Goal: Find specific page/section: Find specific page/section

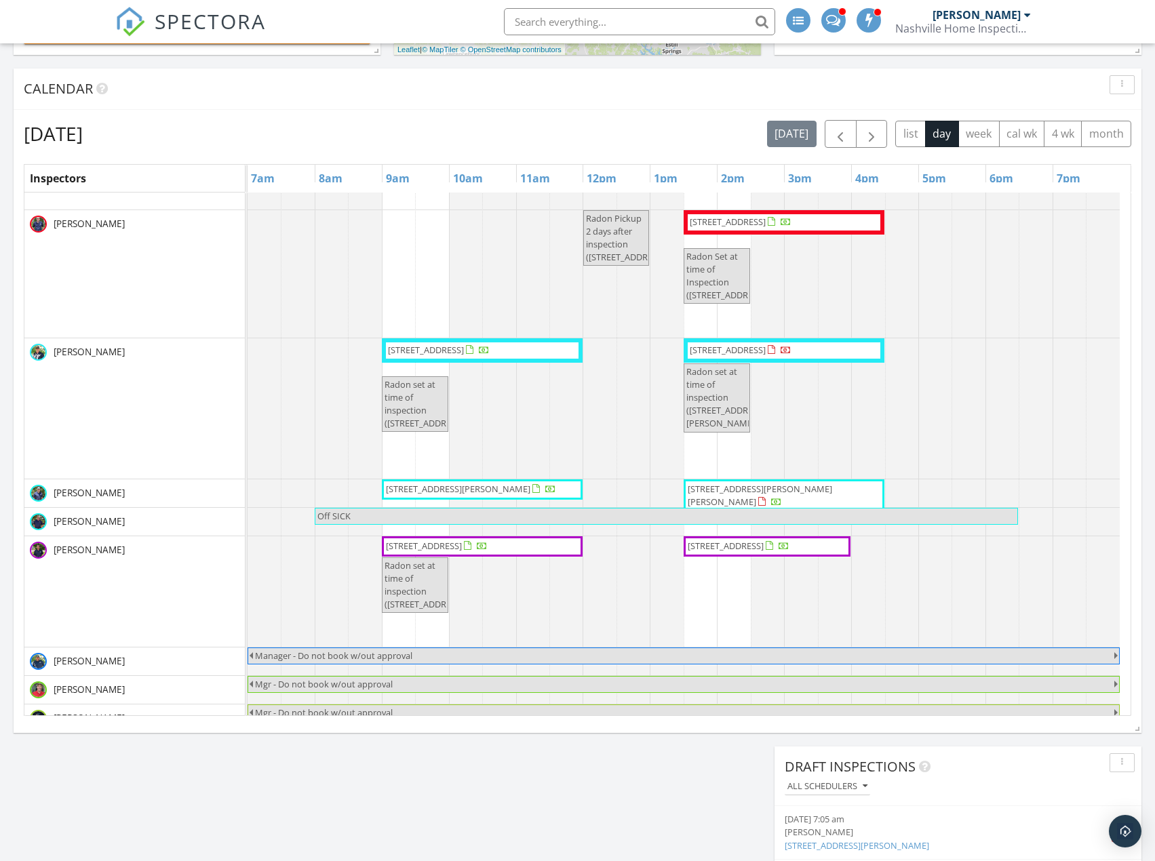
scroll to position [784, 0]
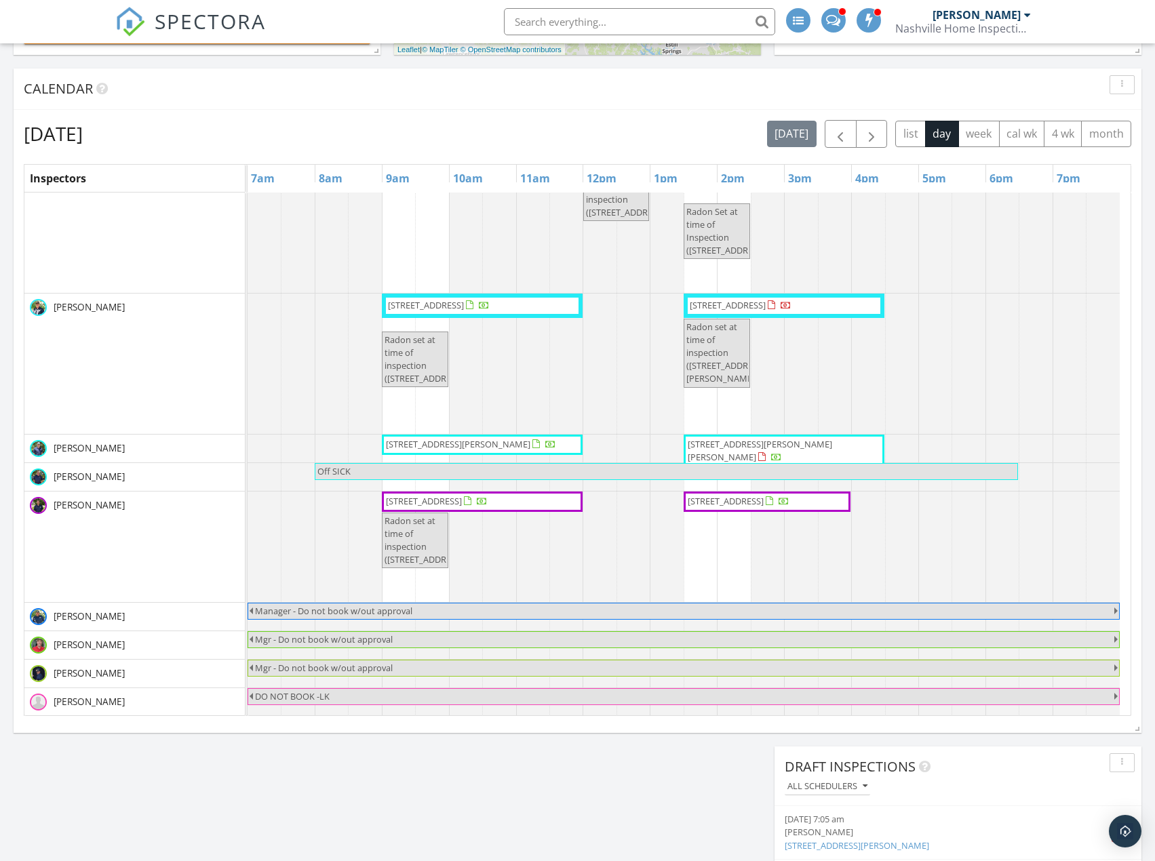
drag, startPoint x: 672, startPoint y: 500, endPoint x: 756, endPoint y: 504, distance: 84.1
click at [756, 504] on span "245 Boxmere Pl, Nashville 37215" at bounding box center [726, 501] width 76 height 12
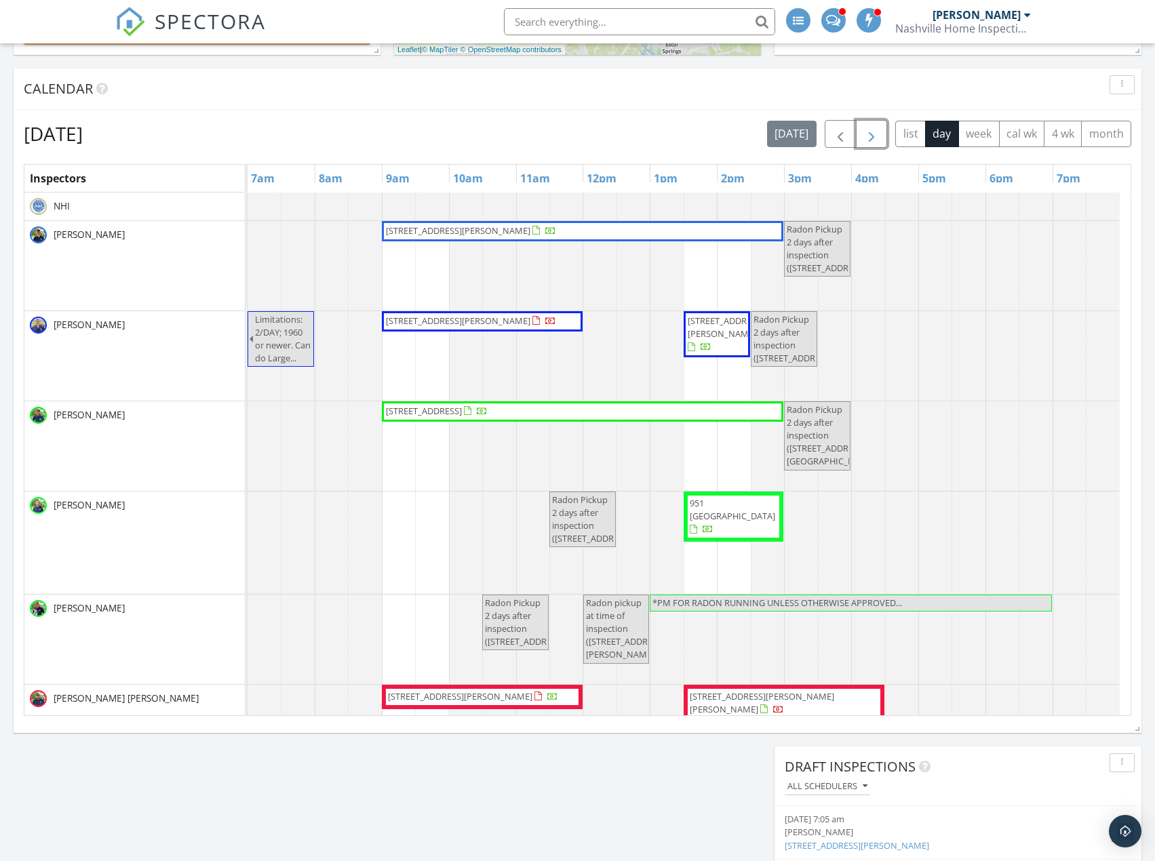
click at [874, 147] on button "button" at bounding box center [872, 134] width 32 height 28
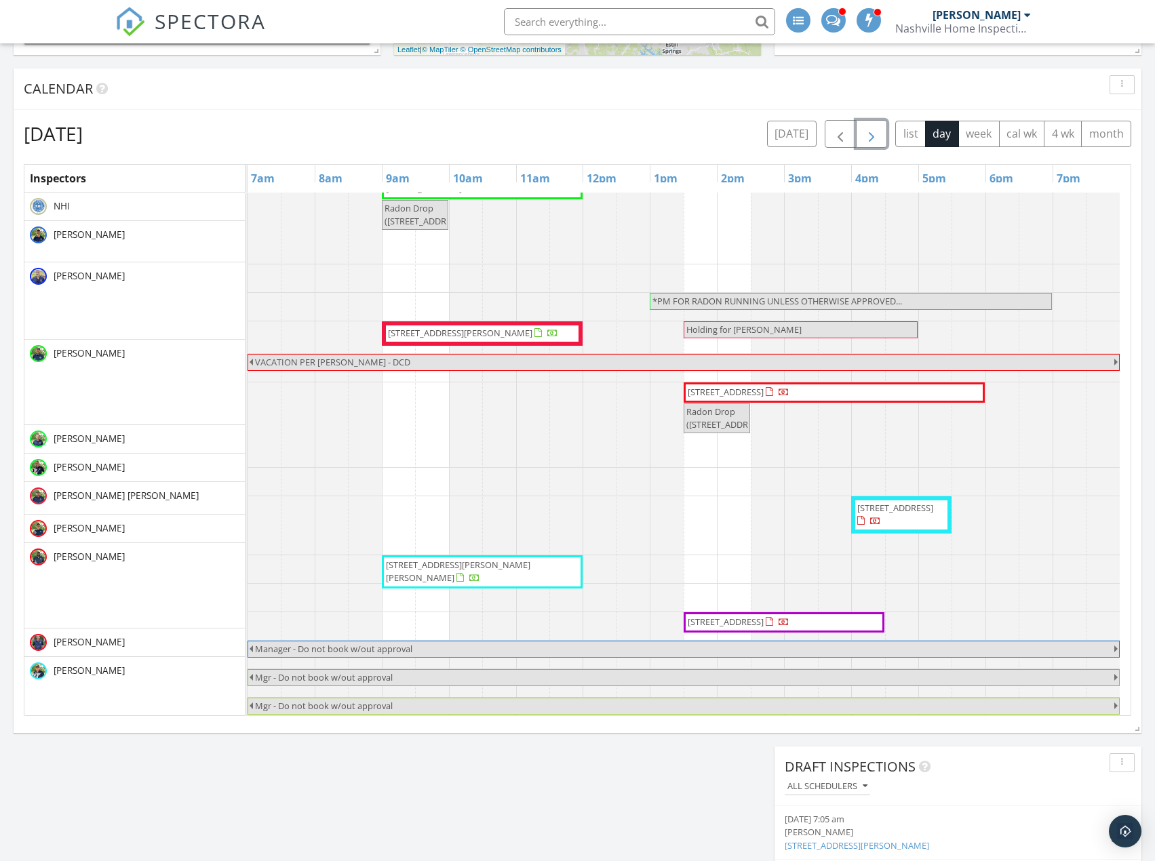
scroll to position [199, 0]
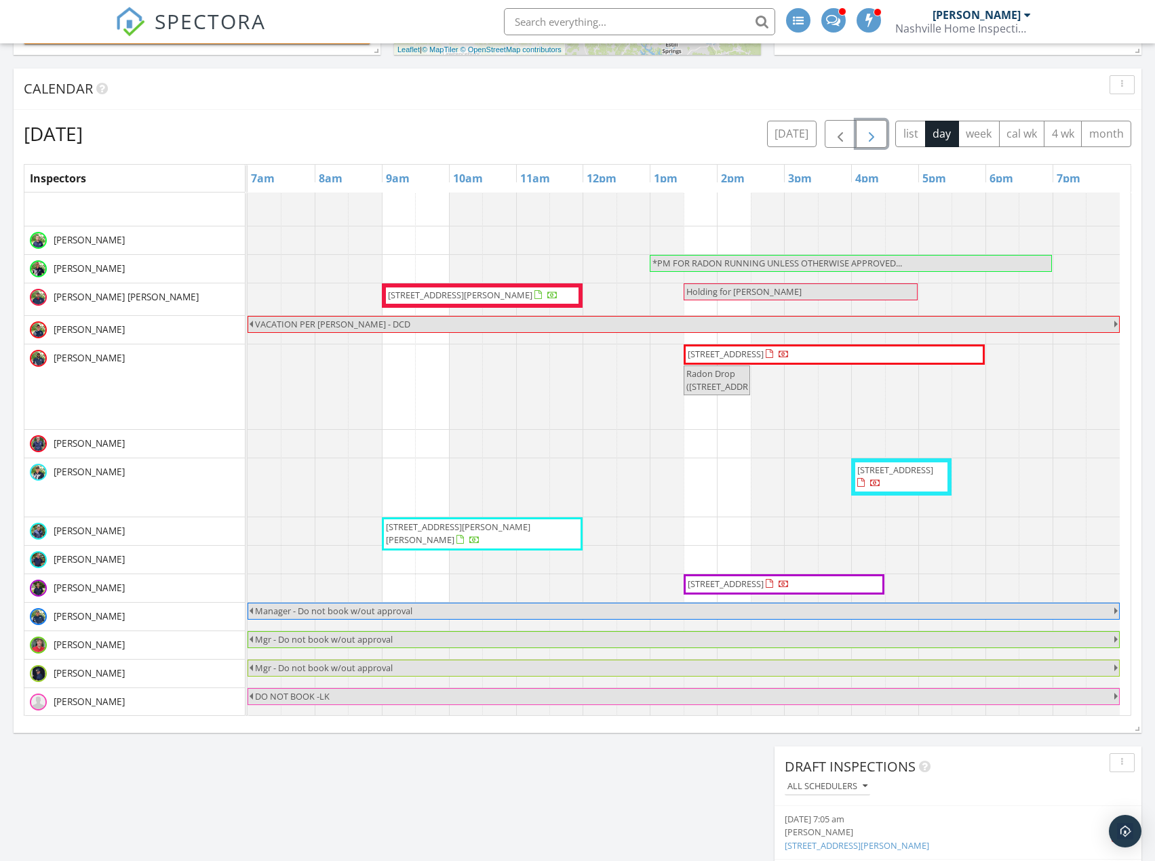
click at [763, 584] on span "3111 Monrovia Dr , Murfreesboro 37128" at bounding box center [726, 584] width 76 height 12
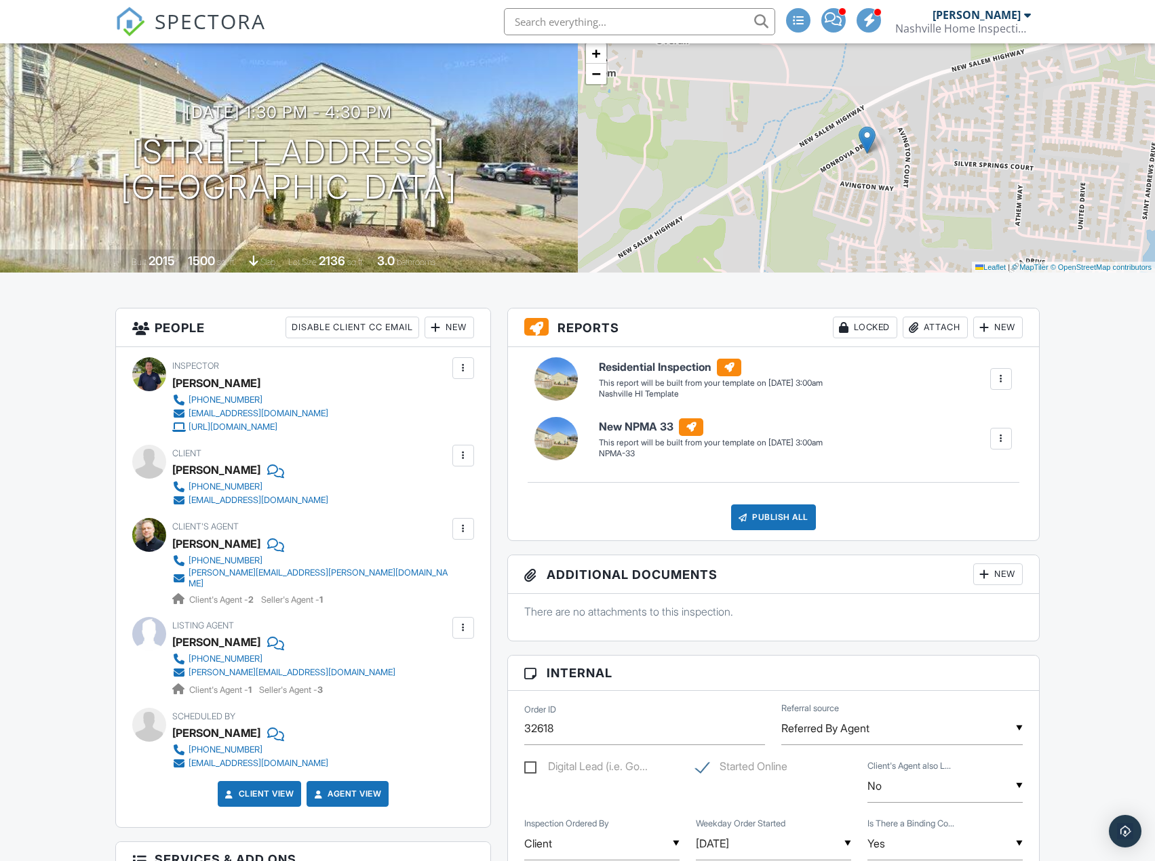
scroll to position [271, 0]
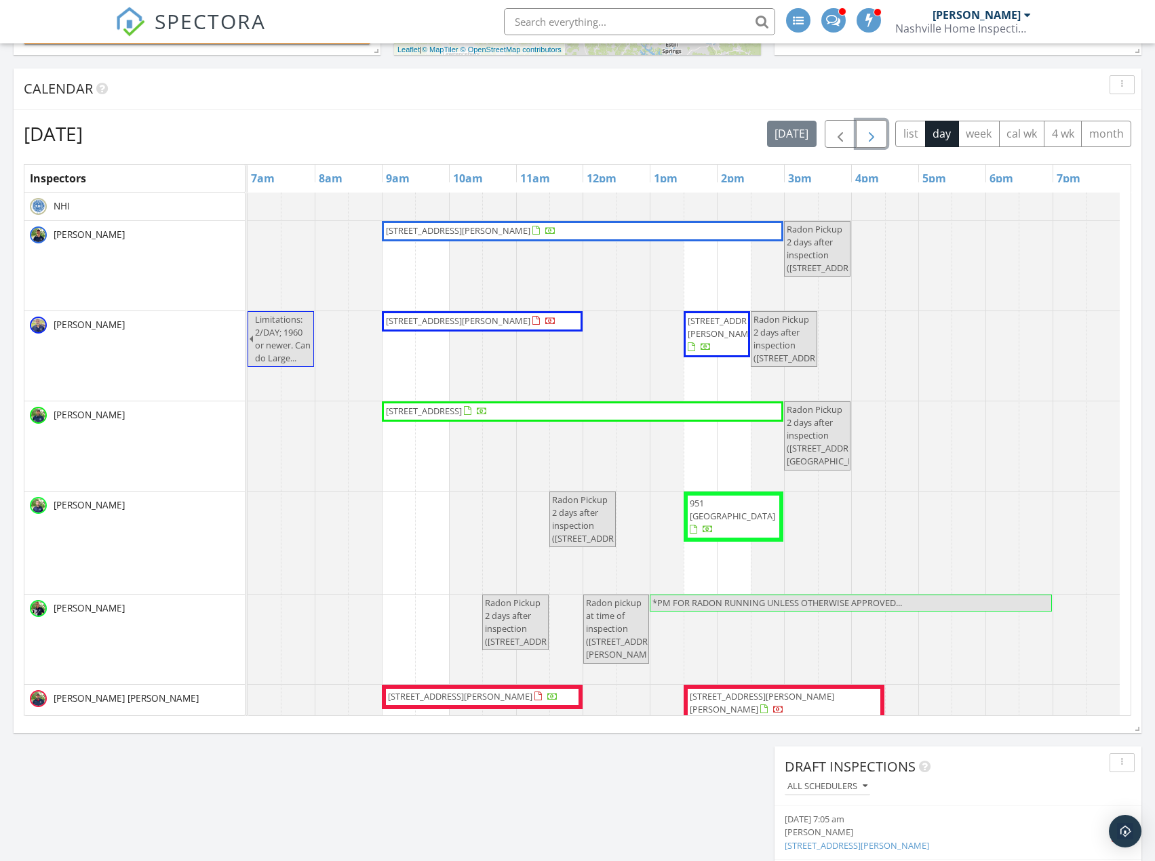
click at [867, 140] on span "button" at bounding box center [871, 134] width 16 height 16
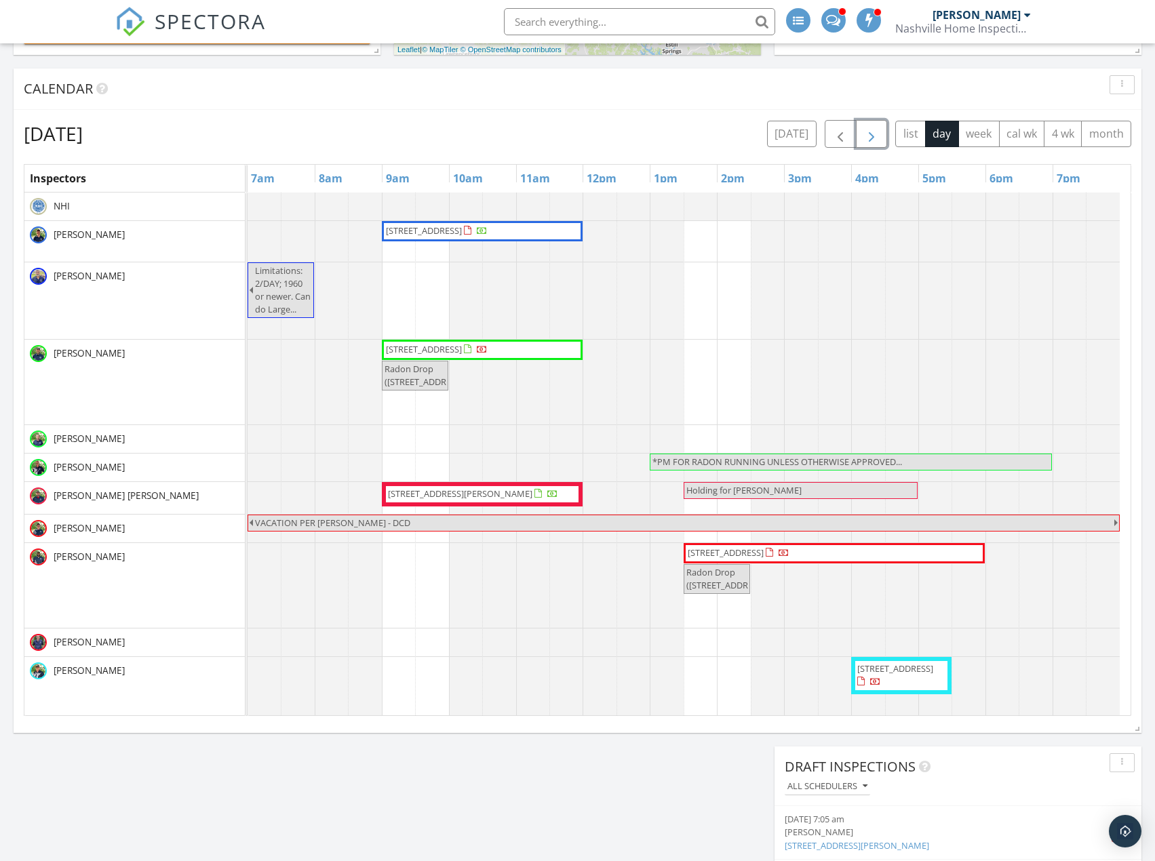
click at [868, 140] on span "button" at bounding box center [871, 134] width 16 height 16
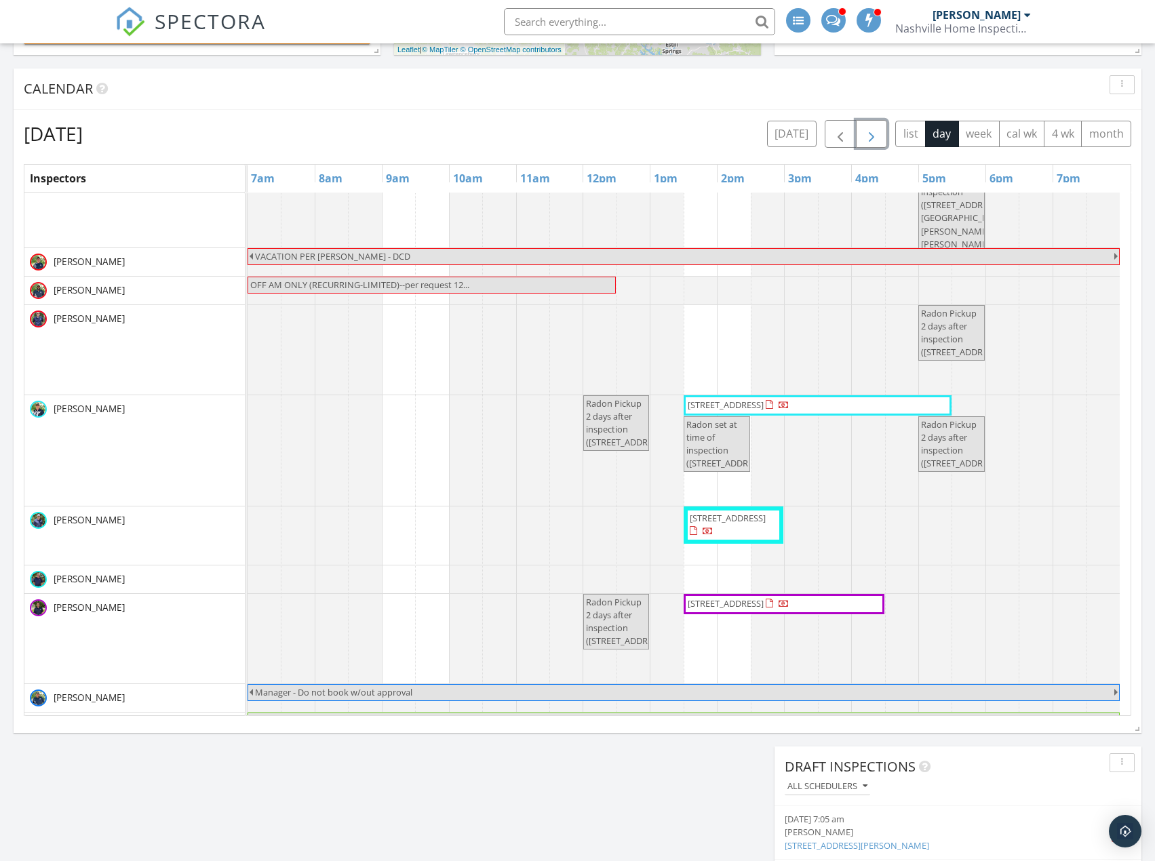
scroll to position [353, 0]
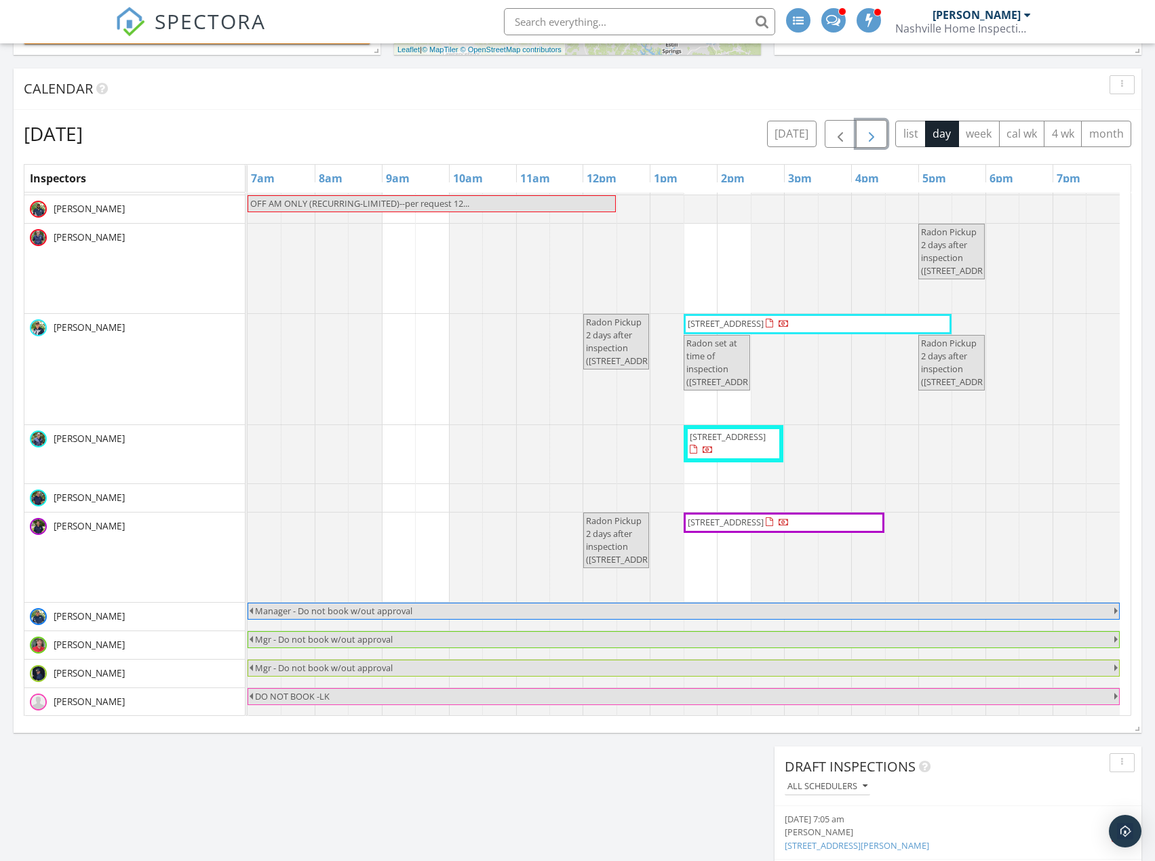
click at [763, 519] on span "2204 Oakwood Ct, Franklin 37064" at bounding box center [726, 522] width 76 height 12
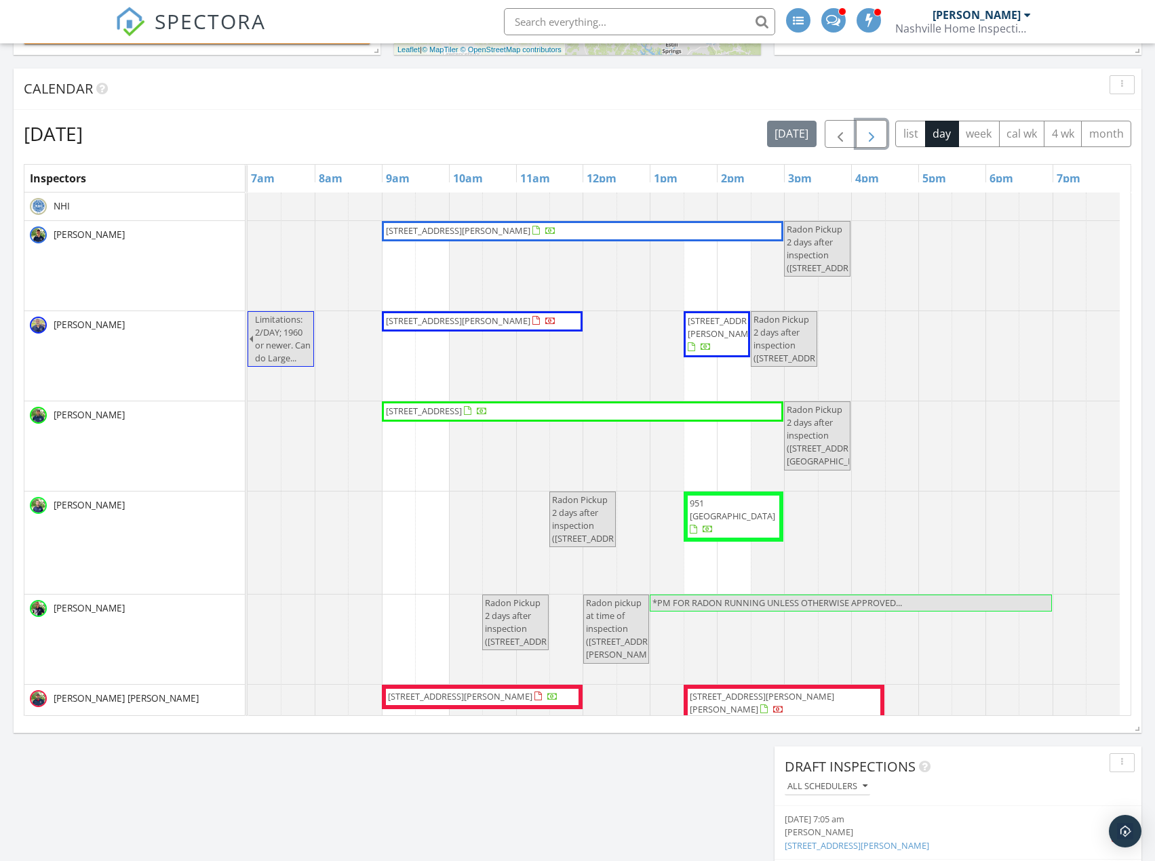
click at [884, 133] on button "button" at bounding box center [872, 134] width 32 height 28
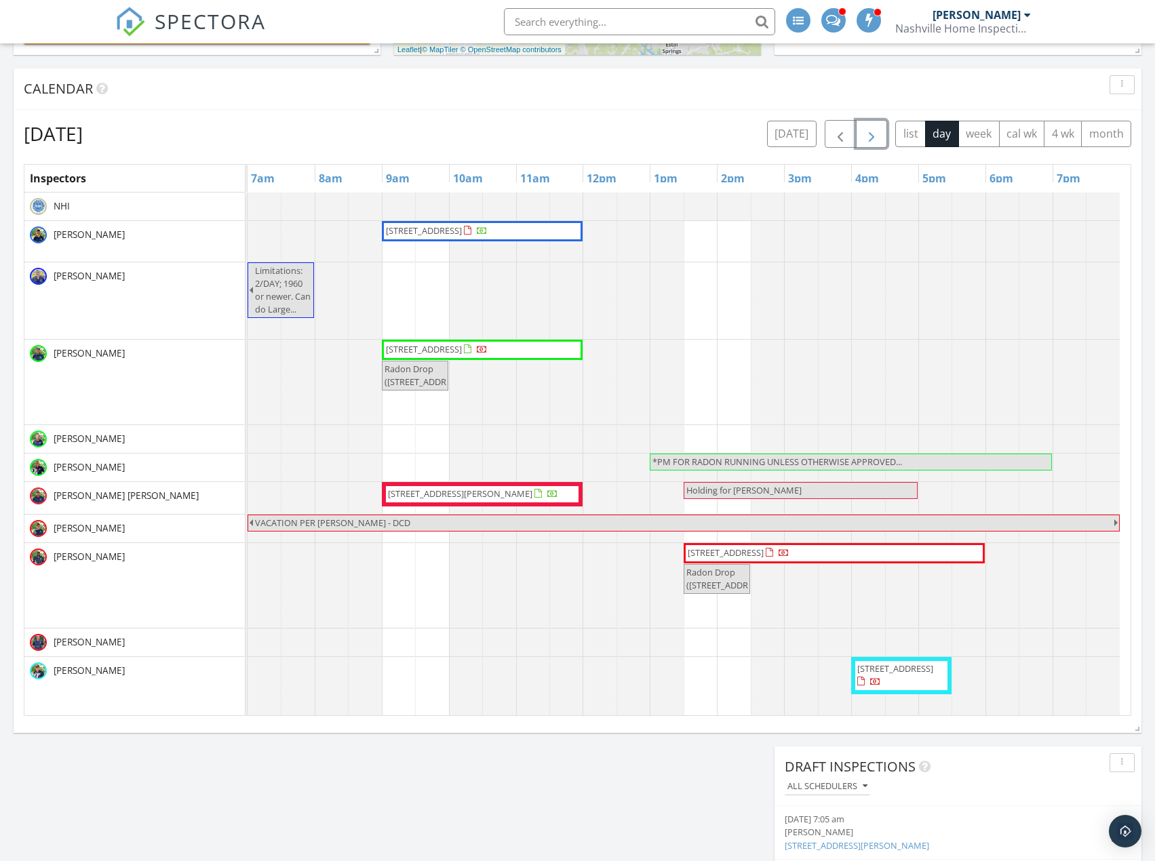
click at [884, 133] on button "button" at bounding box center [872, 134] width 32 height 28
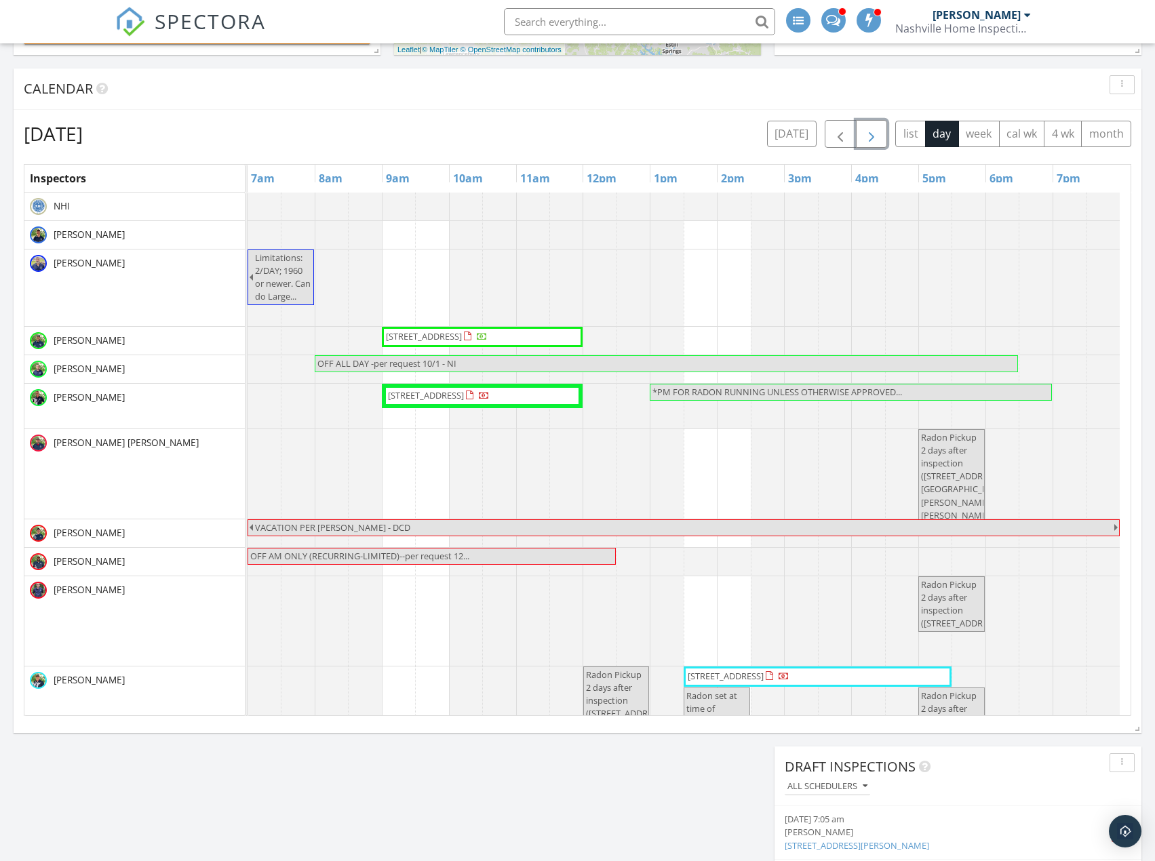
click at [884, 133] on button "button" at bounding box center [872, 134] width 32 height 28
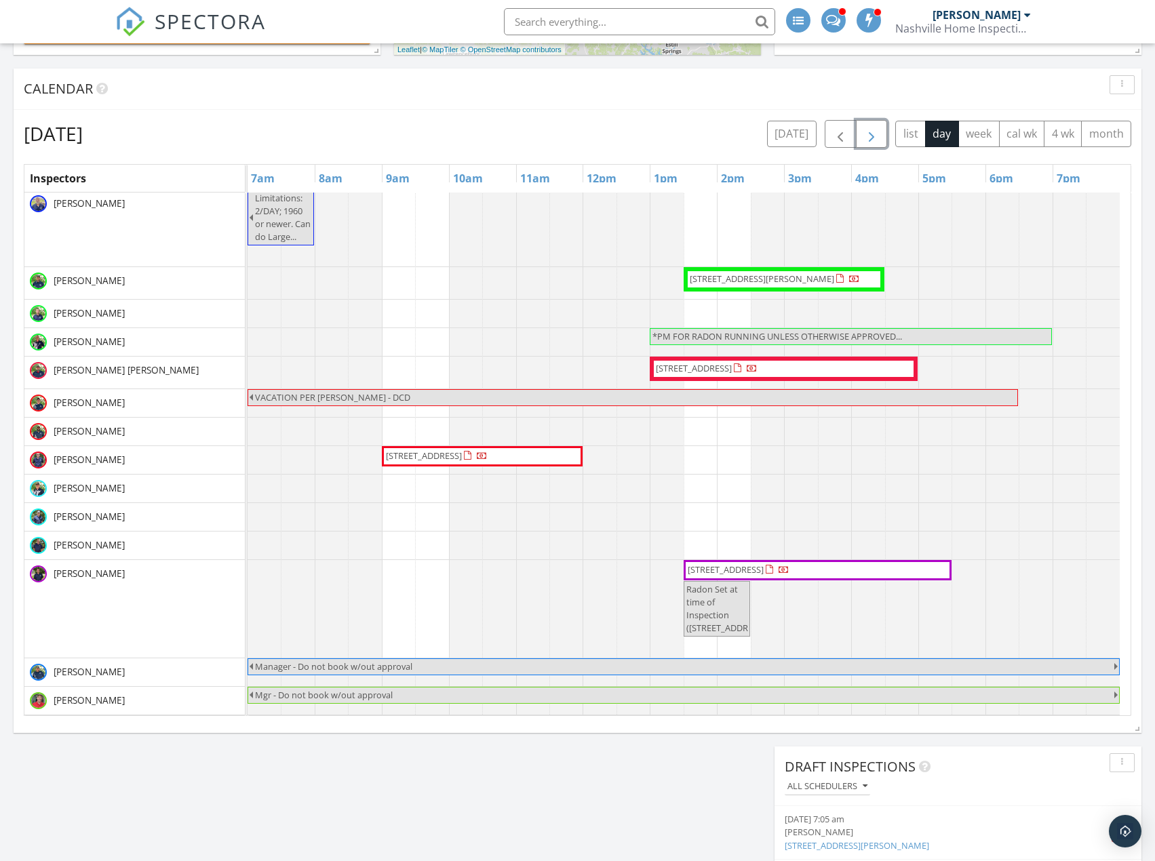
scroll to position [115, 0]
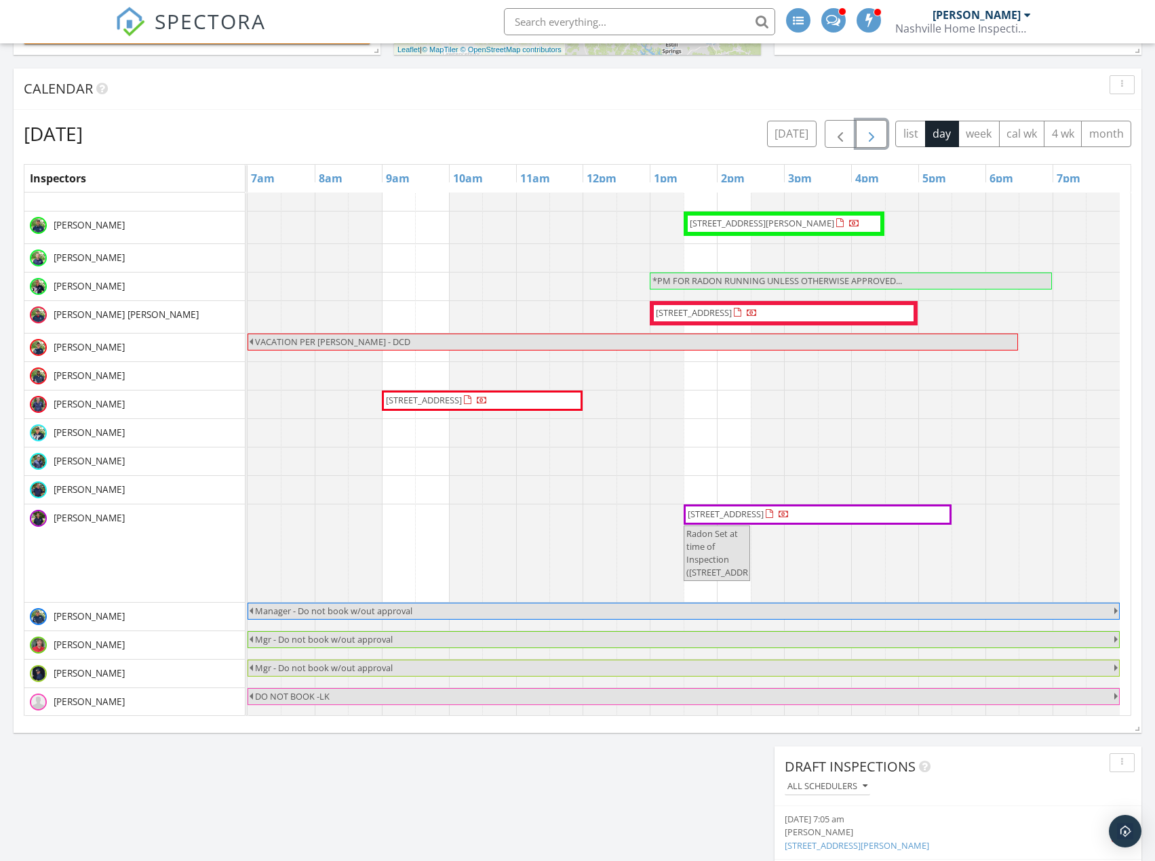
click at [763, 512] on span "310 Deerview Ln, Woodbury 37190" at bounding box center [726, 514] width 76 height 12
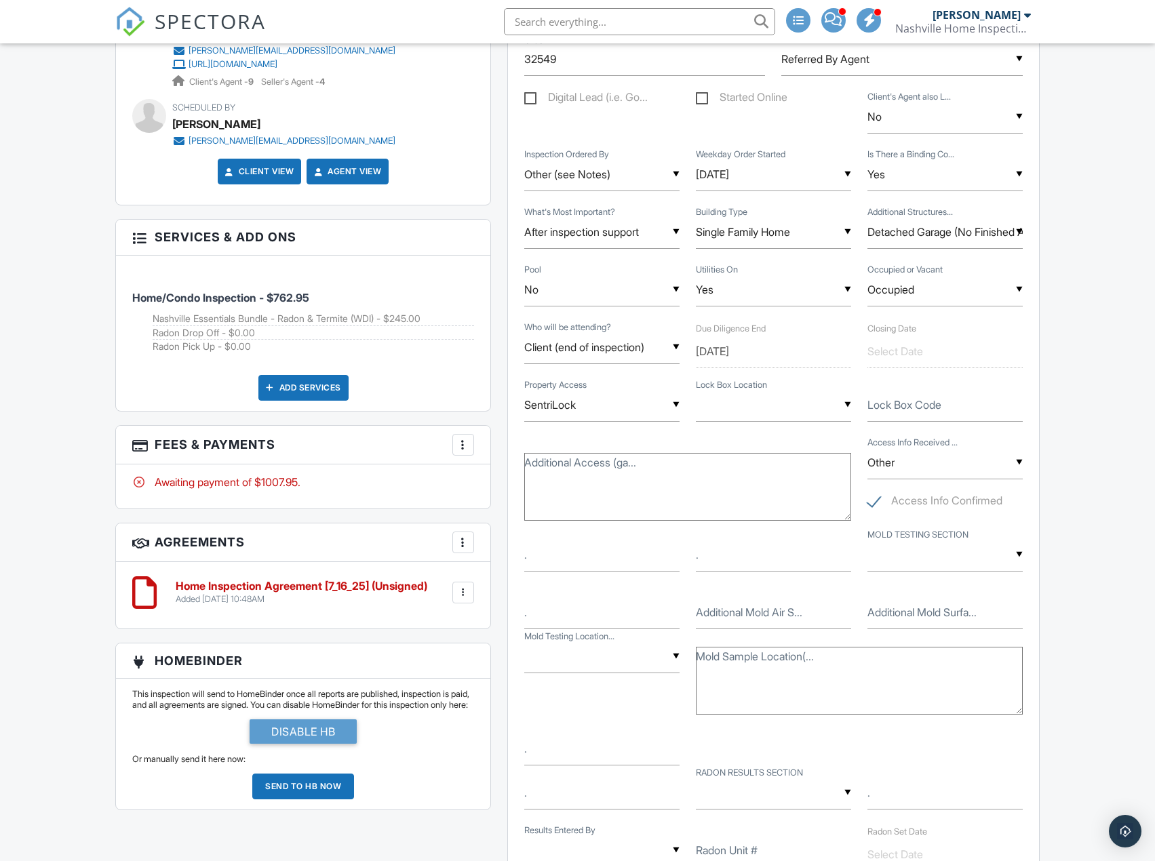
scroll to position [678, 0]
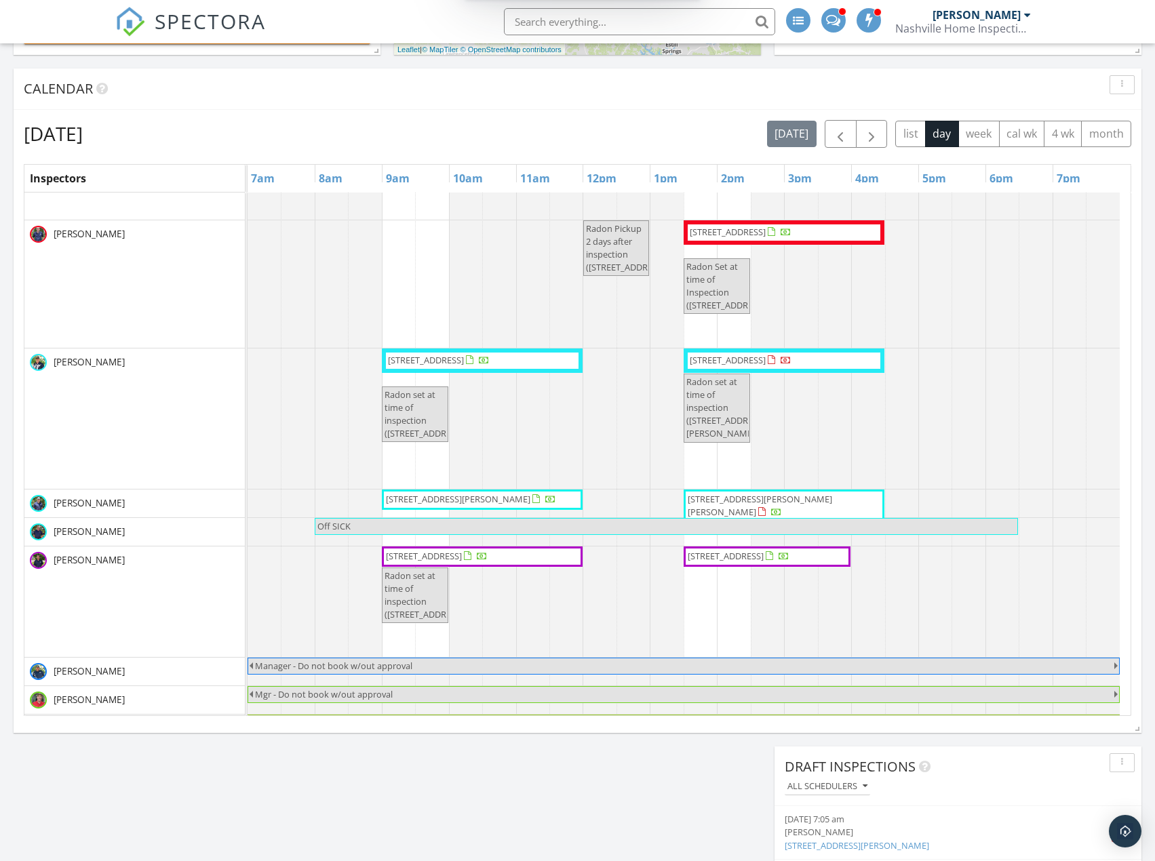
scroll to position [746, 0]
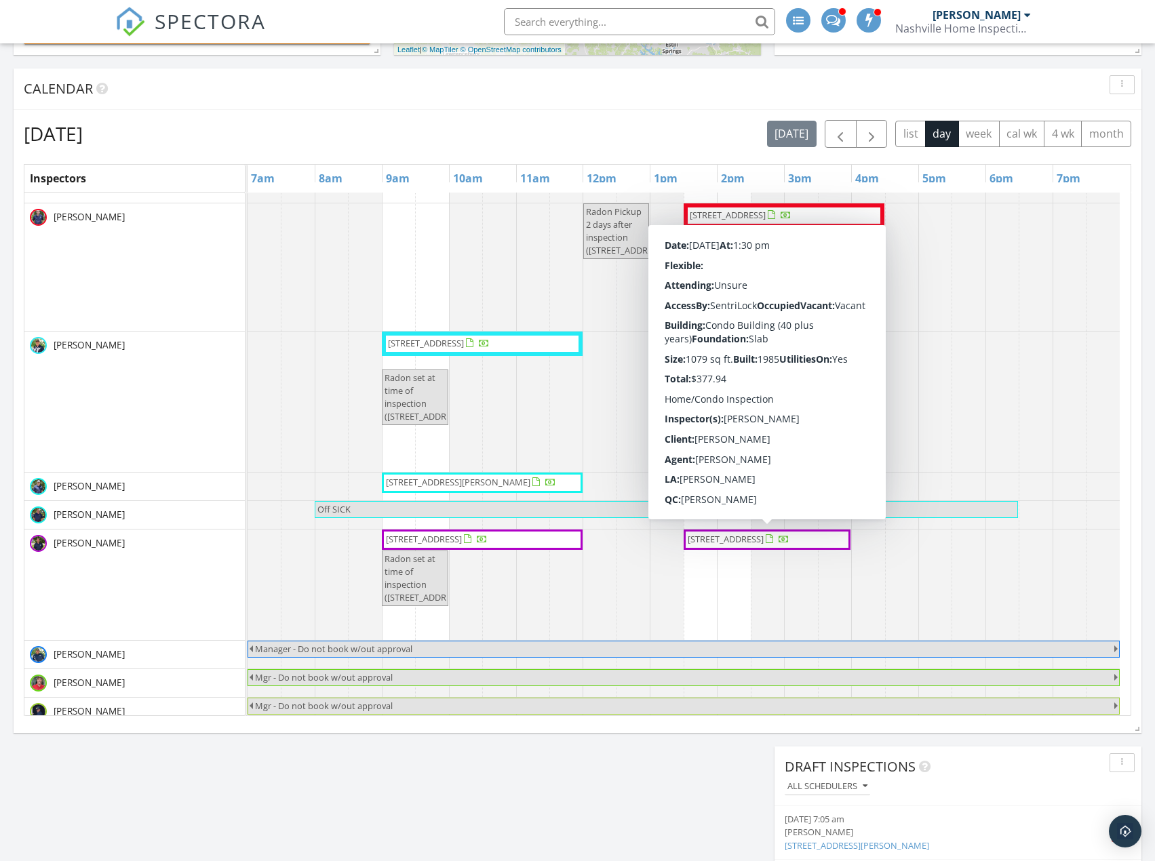
click at [747, 539] on span "245 Boxmere Pl, Nashville 37215" at bounding box center [726, 539] width 76 height 12
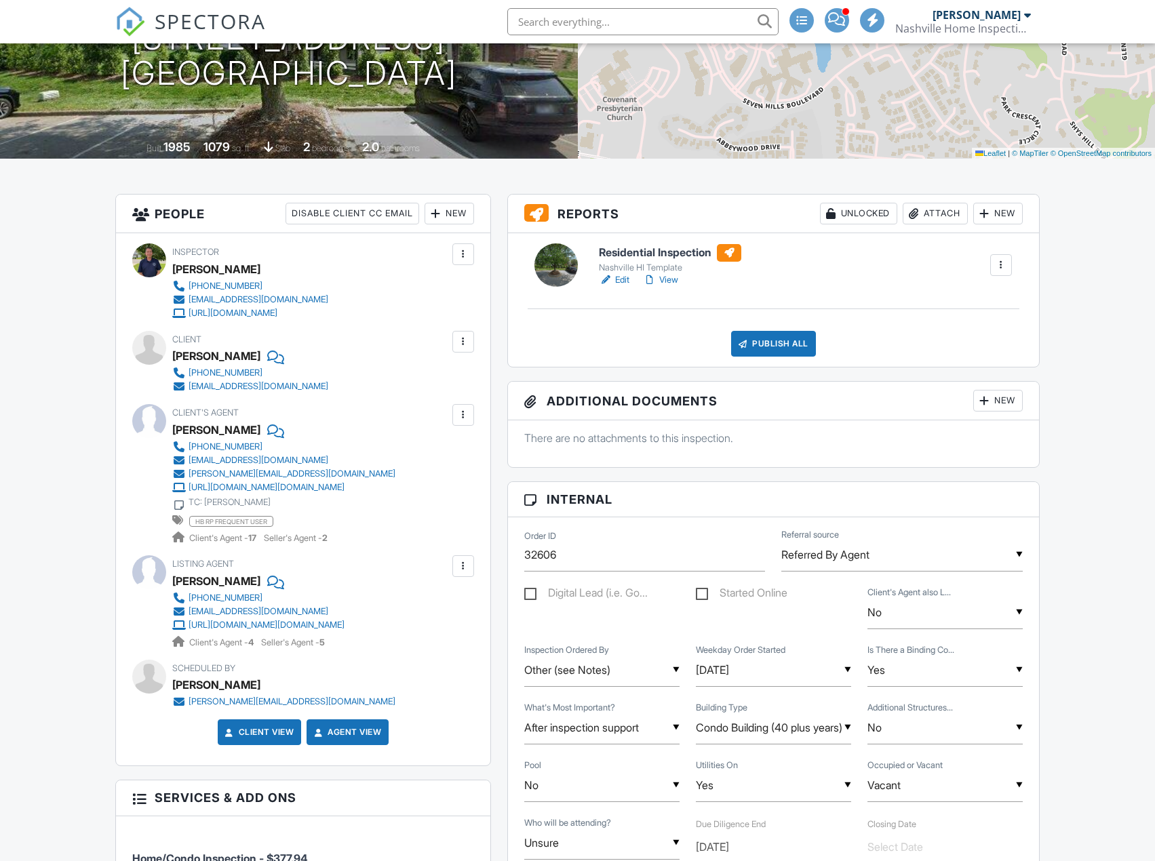
scroll to position [271, 0]
